Goal: Obtain resource: Obtain resource

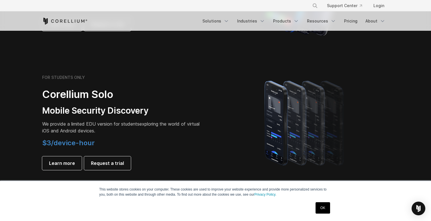
scroll to position [367, 0]
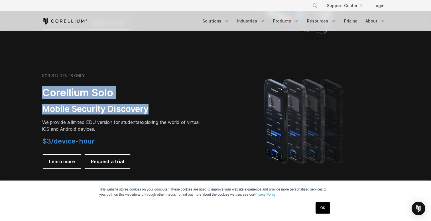
drag, startPoint x: 45, startPoint y: 94, endPoint x: 150, endPoint y: 106, distance: 105.0
click at [150, 106] on div "FOR STUDENTS ONLY Corellium Solo Mobile Security Discovery We provide a limited…" at bounding box center [122, 120] width 160 height 95
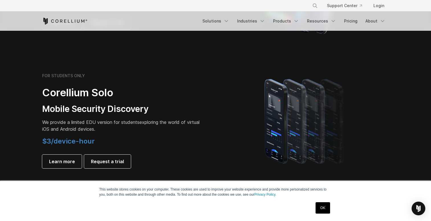
click at [129, 128] on p "We provide a limited EDU version for students exploring the world of virtual iO…" at bounding box center [122, 126] width 160 height 14
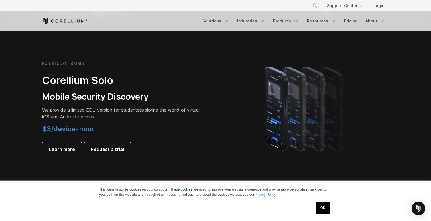
scroll to position [390, 0]
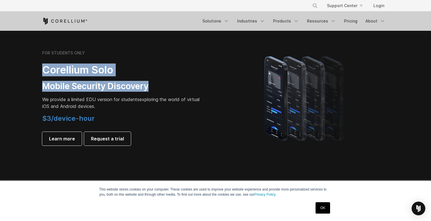
drag, startPoint x: 44, startPoint y: 70, endPoint x: 152, endPoint y: 85, distance: 109.8
click at [152, 85] on div "FOR STUDENTS ONLY Corellium Solo Mobile Security Discovery We provide a limited…" at bounding box center [122, 97] width 160 height 95
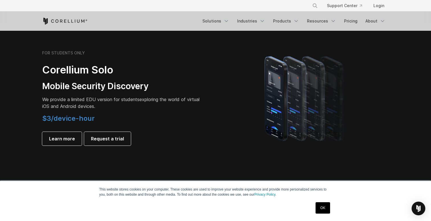
click at [149, 86] on h3 "Mobile Security Discovery" at bounding box center [122, 86] width 160 height 11
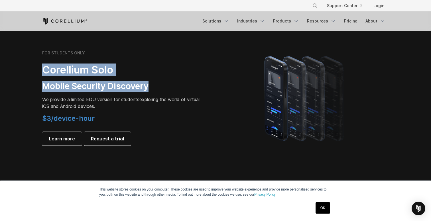
drag, startPoint x: 43, startPoint y: 69, endPoint x: 147, endPoint y: 93, distance: 107.1
click at [147, 93] on div "FOR STUDENTS ONLY Corellium Solo Mobile Security Discovery We provide a limited…" at bounding box center [122, 97] width 160 height 95
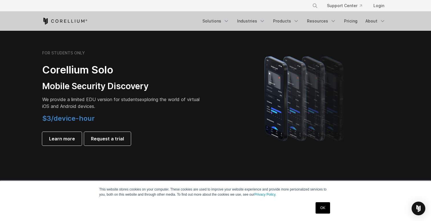
click at [136, 103] on p "We provide a limited EDU version for students exploring the world of virtual iO…" at bounding box center [122, 103] width 160 height 14
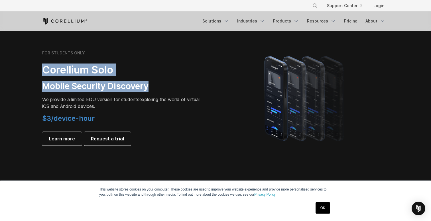
drag, startPoint x: 45, startPoint y: 68, endPoint x: 162, endPoint y: 89, distance: 119.1
click at [162, 89] on div "FOR STUDENTS ONLY Corellium Solo Mobile Security Discovery We provide a limited…" at bounding box center [122, 97] width 160 height 95
click at [162, 89] on h3 "Mobile Security Discovery" at bounding box center [122, 86] width 160 height 11
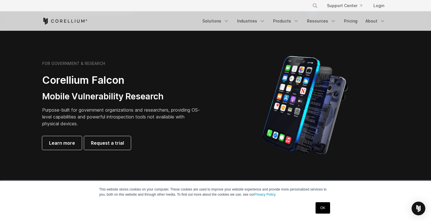
scroll to position [248, 0]
